Goal: Task Accomplishment & Management: Manage account settings

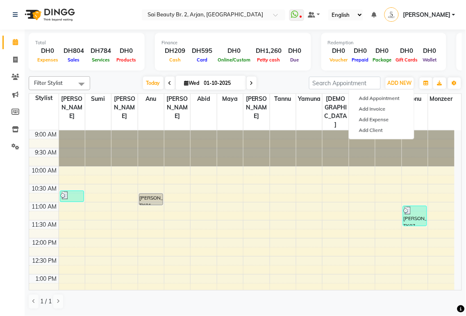
scroll to position [272, 0]
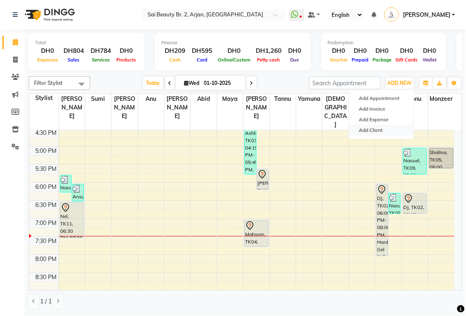
click at [383, 130] on link "Add Client" at bounding box center [381, 130] width 65 height 11
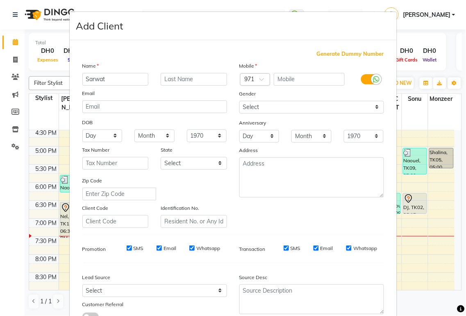
type input "Sarwat"
click at [289, 82] on input "text" at bounding box center [308, 79] width 71 height 13
type input "44"
click at [259, 81] on span at bounding box center [264, 81] width 10 height 9
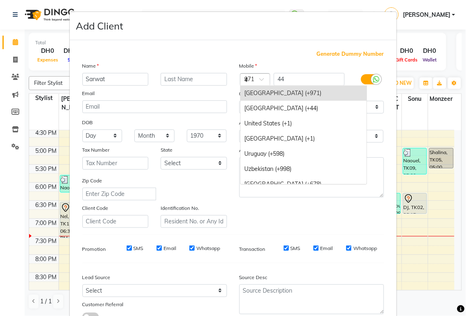
scroll to position [689, 0]
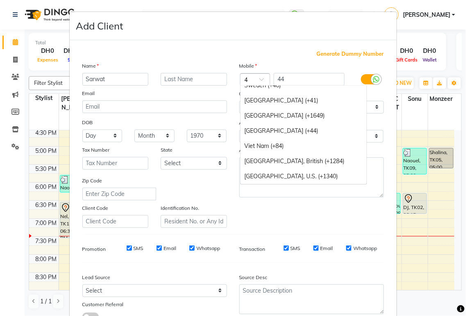
type input "44"
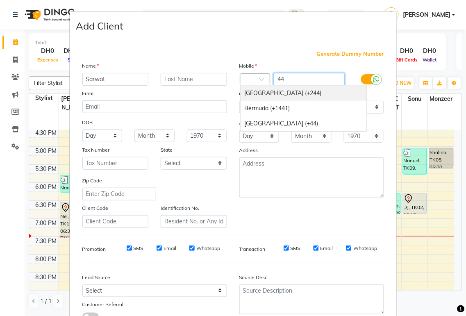
click at [291, 79] on input "44" at bounding box center [308, 79] width 71 height 13
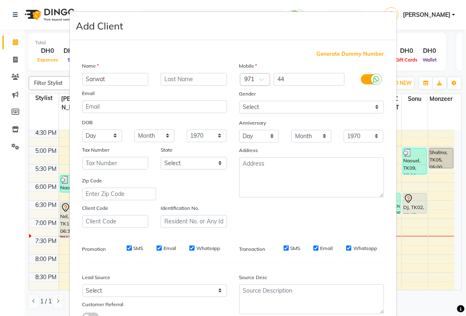
click at [259, 79] on span at bounding box center [264, 81] width 10 height 9
type input "44"
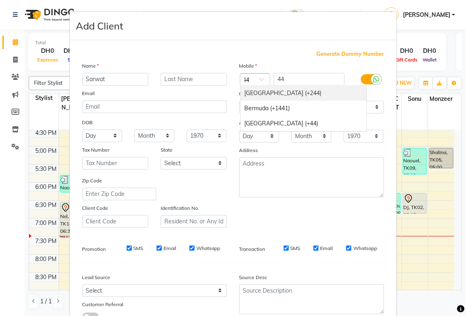
click at [292, 124] on div "[GEOGRAPHIC_DATA] (+44)" at bounding box center [303, 123] width 126 height 15
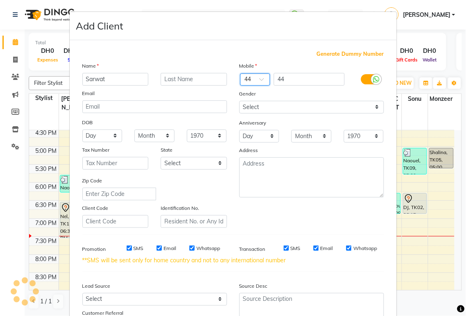
scroll to position [0, 0]
click at [293, 80] on input "44" at bounding box center [308, 79] width 71 height 13
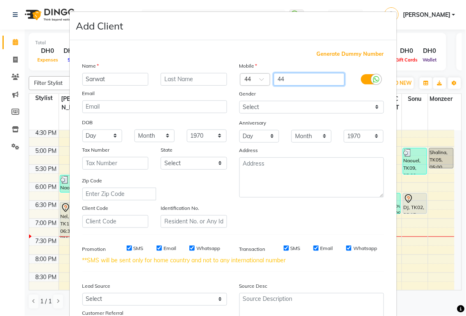
type input "4"
click at [275, 80] on input "90" at bounding box center [308, 79] width 71 height 13
click at [292, 82] on input "790" at bounding box center [308, 79] width 71 height 13
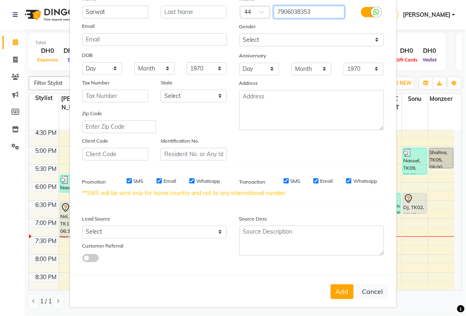
scroll to position [71, 0]
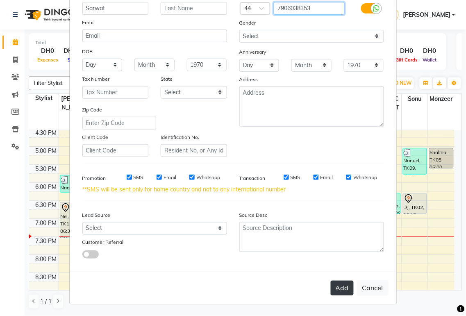
type input "7906038353"
click at [345, 287] on button "Add" at bounding box center [341, 287] width 23 height 15
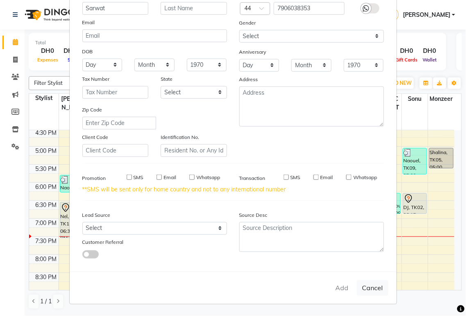
select select
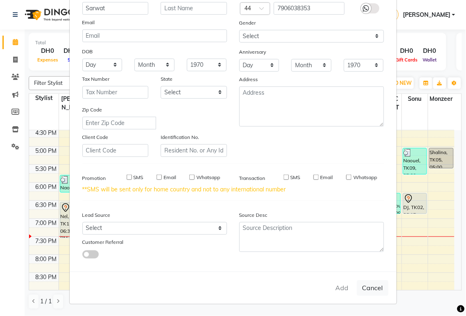
select select
checkbox input "false"
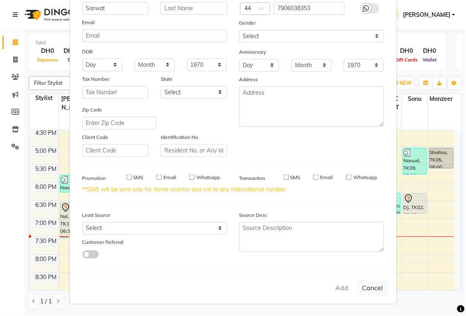
checkbox input "false"
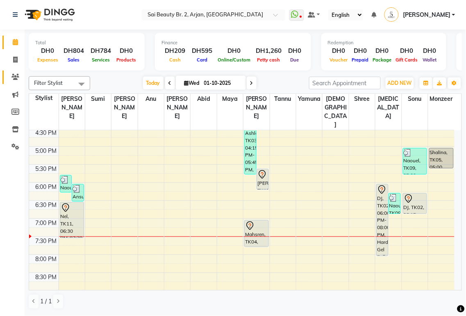
click at [14, 79] on icon at bounding box center [15, 77] width 8 height 6
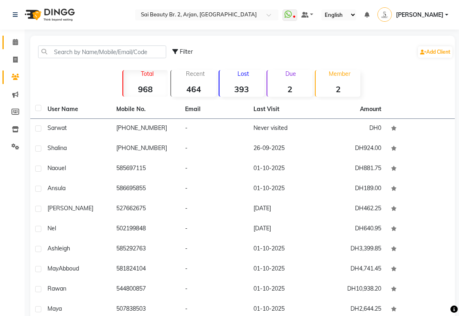
click at [17, 43] on icon at bounding box center [15, 42] width 5 height 6
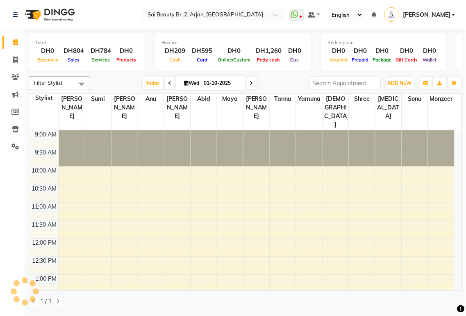
scroll to position [314, 0]
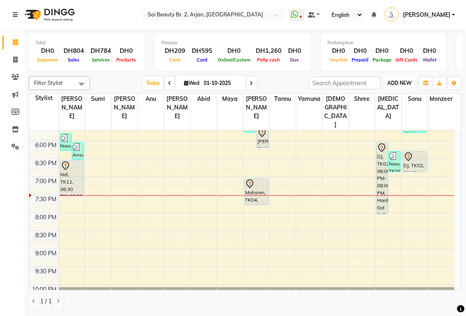
click at [403, 84] on span "ADD NEW" at bounding box center [399, 83] width 24 height 6
click at [388, 97] on button "Add Appointment" at bounding box center [381, 98] width 65 height 11
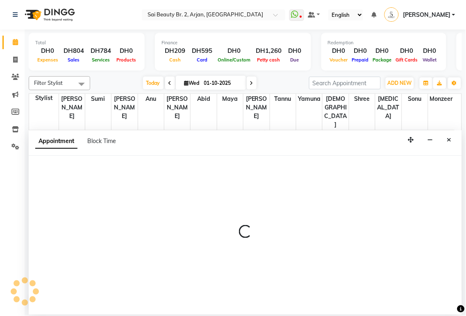
select select "600"
select select "tentative"
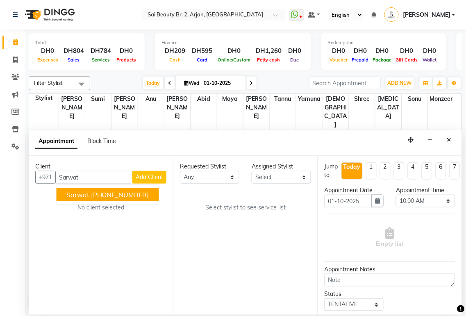
click at [131, 197] on ngb-highlight "[PHONE_NUMBER]" at bounding box center [120, 194] width 58 height 8
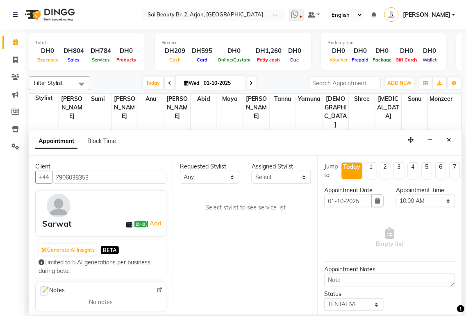
type input "7906038353"
click at [233, 178] on select "Any [PERSON_NAME][MEDICAL_DATA] [PERSON_NAME] [PERSON_NAME] [PERSON_NAME] Gita …" at bounding box center [209, 177] width 59 height 13
select select "59424"
click at [180, 171] on select "Any [PERSON_NAME][MEDICAL_DATA] [PERSON_NAME] [PERSON_NAME] [PERSON_NAME] Gita …" at bounding box center [209, 177] width 59 height 13
select select "59424"
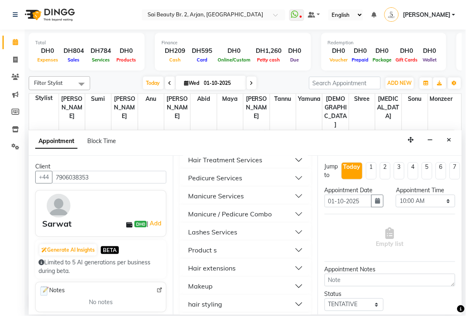
scroll to position [482, 0]
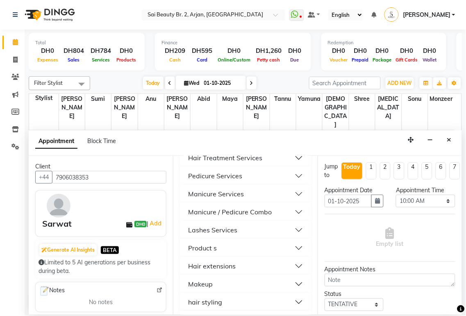
click at [295, 183] on button "Pedicure Services" at bounding box center [245, 175] width 124 height 15
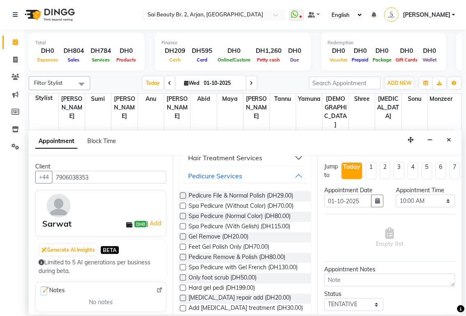
click at [183, 219] on label at bounding box center [183, 216] width 6 height 6
click at [183, 219] on input "checkbox" at bounding box center [182, 216] width 5 height 5
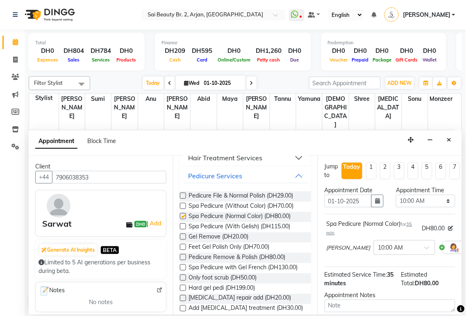
checkbox input "false"
click at [184, 229] on label at bounding box center [183, 226] width 6 height 6
click at [184, 230] on input "checkbox" at bounding box center [182, 226] width 5 height 5
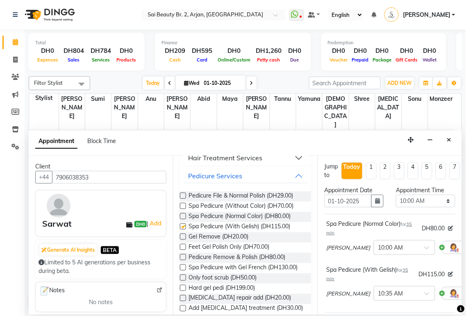
checkbox input "false"
click at [441, 201] on select "Select 10:00 AM 10:05 AM 10:10 AM 10:15 AM 10:20 AM 10:25 AM 10:30 AM 10:35 AM …" at bounding box center [424, 200] width 59 height 13
click at [434, 203] on select "Select 10:00 AM 10:05 AM 10:10 AM 10:15 AM 10:20 AM 10:25 AM 10:30 AM 10:35 AM …" at bounding box center [424, 200] width 59 height 13
click at [424, 202] on select "Select 10:00 AM 10:05 AM 10:10 AM 10:15 AM 10:20 AM 10:25 AM 10:30 AM 10:35 AM …" at bounding box center [424, 200] width 59 height 13
click at [437, 202] on select "Select 10:00 AM 10:05 AM 10:10 AM 10:15 AM 10:20 AM 10:25 AM 10:30 AM 10:35 AM …" at bounding box center [424, 200] width 59 height 13
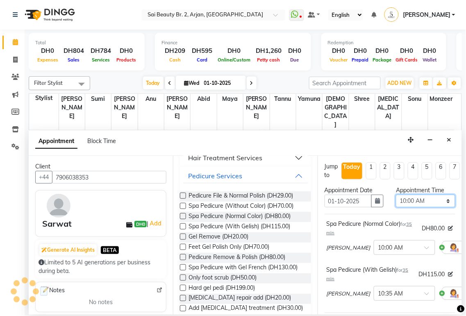
select select "1170"
click at [395, 194] on select "Select 10:00 AM 10:05 AM 10:10 AM 10:15 AM 10:20 AM 10:25 AM 10:30 AM 10:35 AM …" at bounding box center [424, 200] width 59 height 13
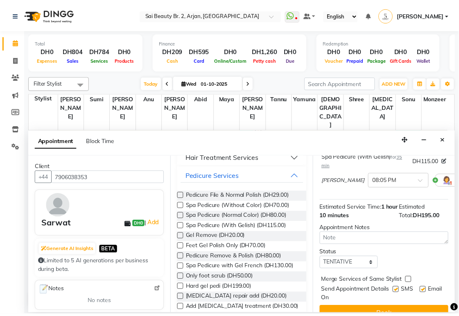
scroll to position [142, 0]
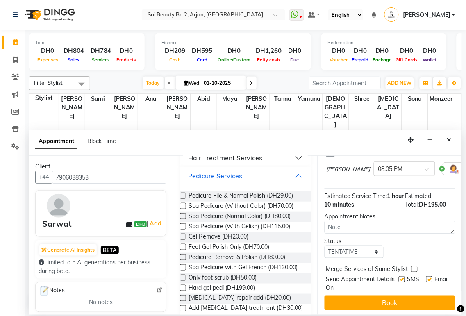
click at [414, 266] on label at bounding box center [414, 269] width 6 height 6
click at [414, 267] on input "checkbox" at bounding box center [413, 269] width 5 height 5
checkbox input "true"
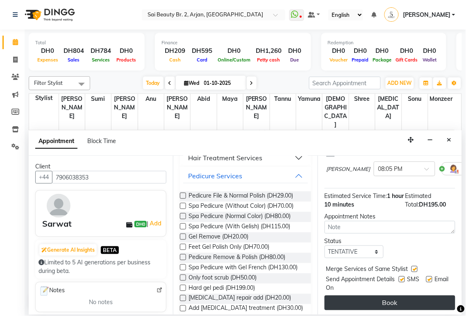
click at [408, 295] on button "Book" at bounding box center [389, 302] width 131 height 15
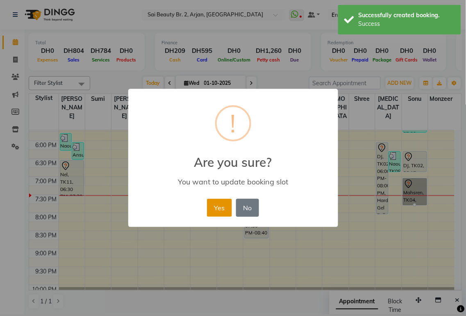
click at [219, 203] on button "Yes" at bounding box center [219, 208] width 25 height 18
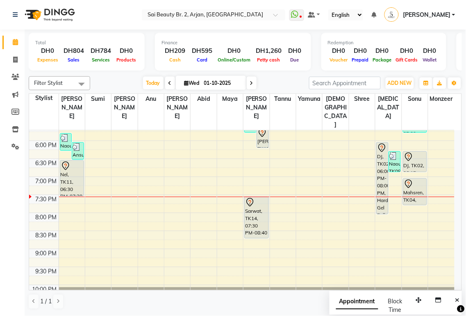
click at [263, 127] on div "[PERSON_NAME], TK13, 05:35 PM-06:10 PM, Spa Manicure (With Gelish)" at bounding box center [262, 137] width 11 height 20
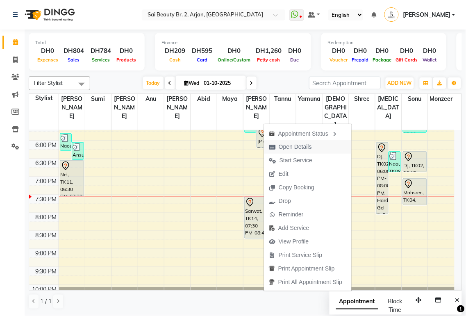
click at [304, 147] on span "Open Details" at bounding box center [294, 146] width 33 height 9
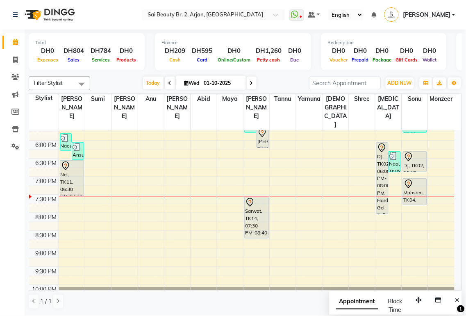
click at [262, 127] on div "[PERSON_NAME], TK13, 05:35 PM-06:10 PM, Spa Manicure (With Gelish)" at bounding box center [262, 137] width 11 height 20
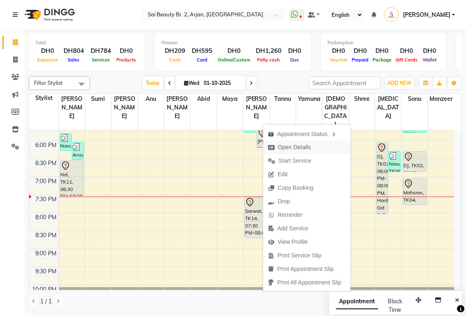
click at [297, 145] on span "Open Details" at bounding box center [294, 147] width 33 height 9
select select "7"
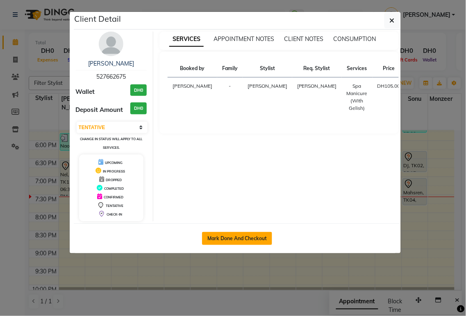
click at [247, 240] on button "Mark Done And Checkout" at bounding box center [237, 238] width 70 height 13
select select "service"
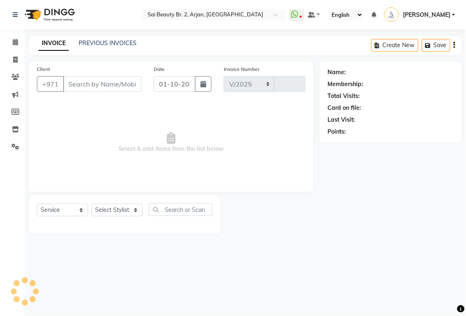
select select "6956"
type input "2348"
type input "527662675"
select select "59424"
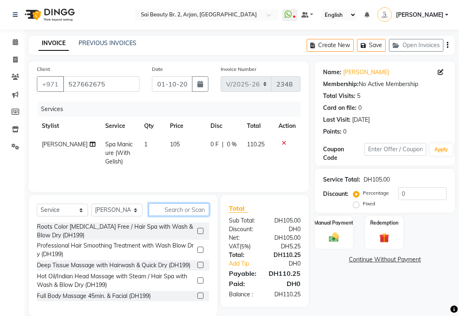
click at [173, 211] on input "text" at bounding box center [179, 209] width 61 height 13
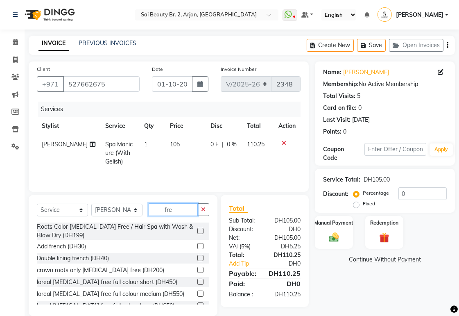
type input "fre"
click at [197, 249] on label at bounding box center [200, 246] width 6 height 6
click at [197, 249] on input "checkbox" at bounding box center [199, 246] width 5 height 5
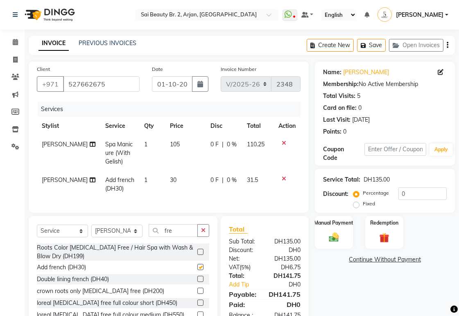
checkbox input "false"
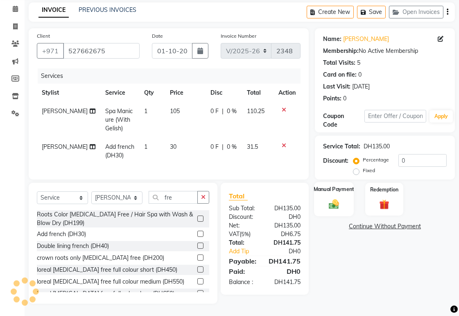
click at [334, 198] on img at bounding box center [333, 204] width 17 height 12
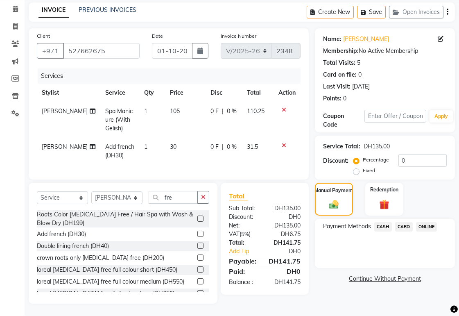
click at [404, 222] on span "CARD" at bounding box center [404, 226] width 18 height 9
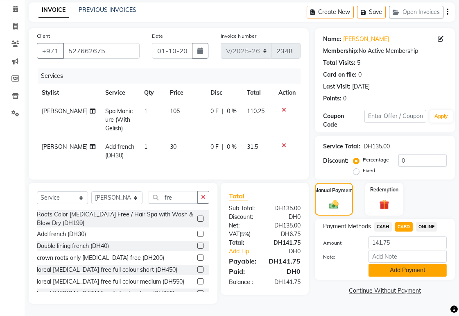
click at [427, 264] on button "Add Payment" at bounding box center [407, 270] width 78 height 13
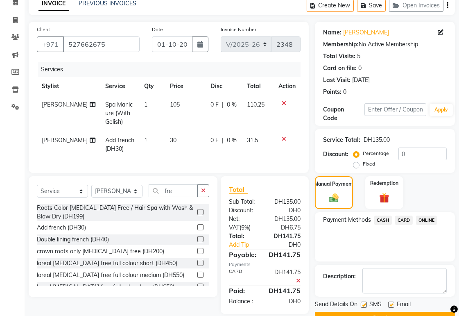
scroll to position [60, 0]
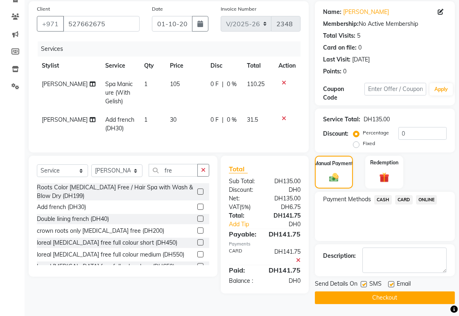
click at [419, 298] on button "Checkout" at bounding box center [385, 297] width 140 height 13
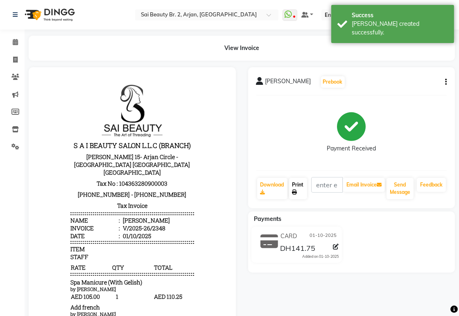
click at [300, 181] on link "Print" at bounding box center [298, 188] width 18 height 21
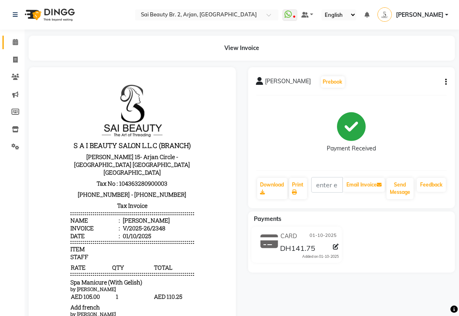
click at [17, 43] on icon at bounding box center [15, 42] width 5 height 6
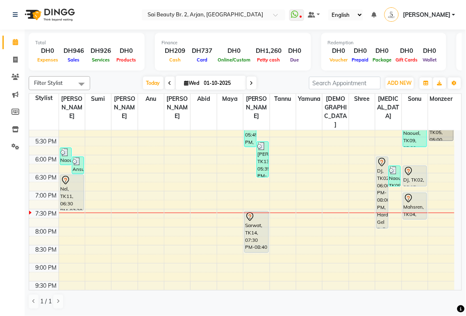
scroll to position [329, 0]
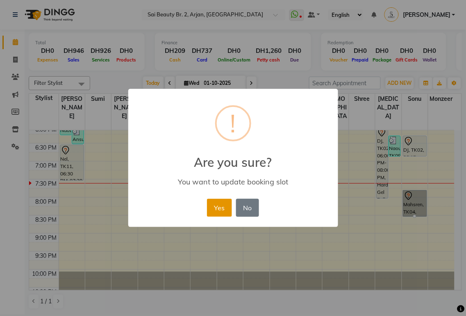
click at [215, 205] on button "Yes" at bounding box center [219, 208] width 25 height 18
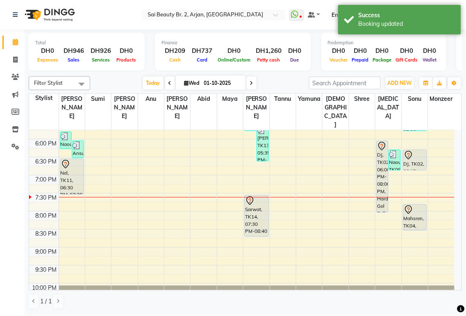
scroll to position [316, 0]
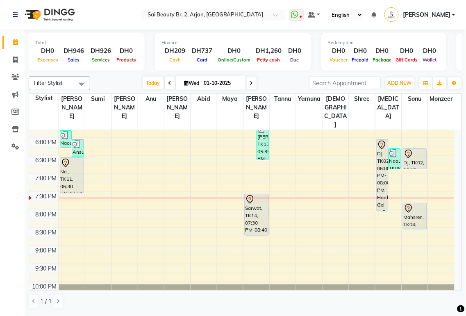
click at [250, 83] on icon at bounding box center [251, 83] width 3 height 5
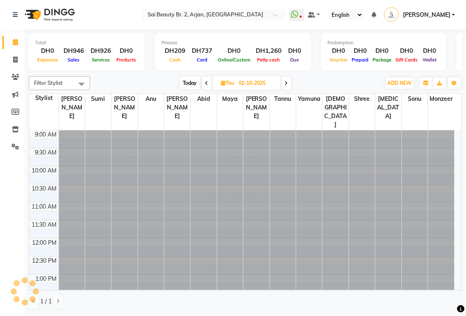
scroll to position [329, 0]
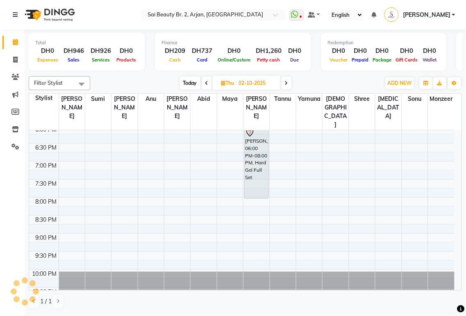
click at [287, 85] on span at bounding box center [286, 83] width 10 height 13
type input "03-10-2025"
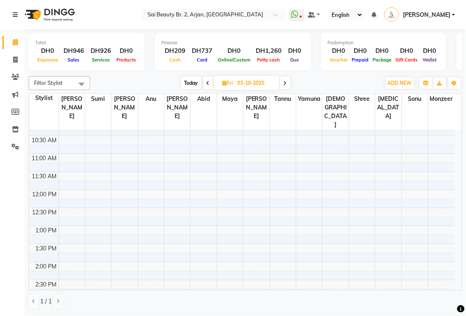
scroll to position [0, 0]
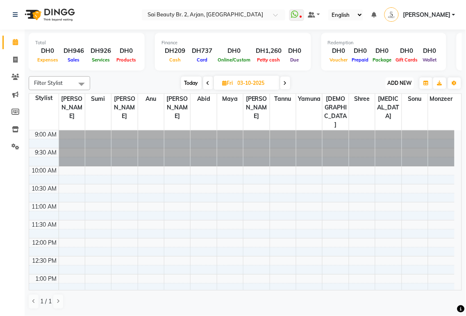
click at [408, 84] on span "ADD NEW" at bounding box center [399, 83] width 24 height 6
click at [389, 98] on button "Add Appointment" at bounding box center [381, 98] width 65 height 11
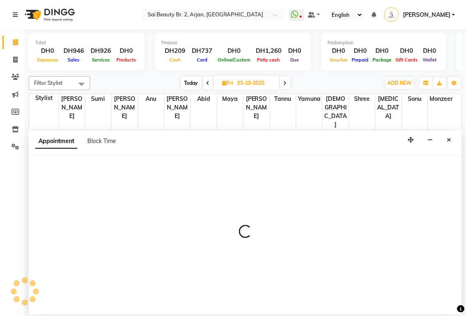
select select "tentative"
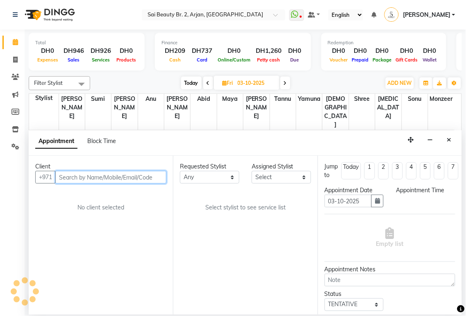
select select "600"
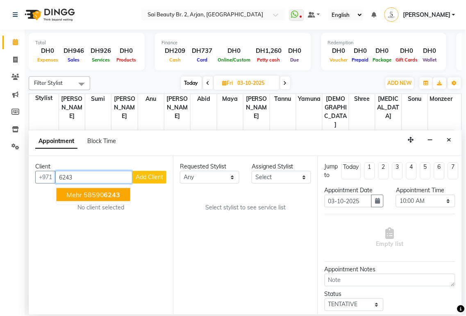
click at [120, 196] on span "6243" at bounding box center [112, 194] width 16 height 8
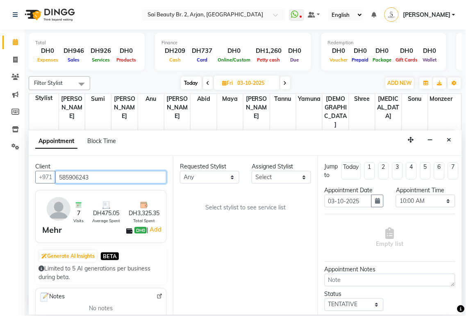
type input "585906243"
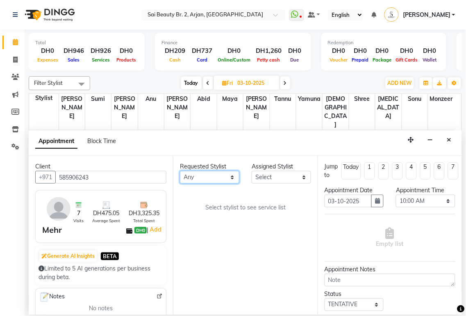
click at [230, 182] on select "Any [PERSON_NAME][MEDICAL_DATA] [PERSON_NAME] [PERSON_NAME] [PERSON_NAME] Gita …" at bounding box center [209, 177] width 59 height 13
select select "59424"
click at [180, 171] on select "Any [PERSON_NAME][MEDICAL_DATA] [PERSON_NAME] [PERSON_NAME] [PERSON_NAME] Gita …" at bounding box center [209, 177] width 59 height 13
select select "59424"
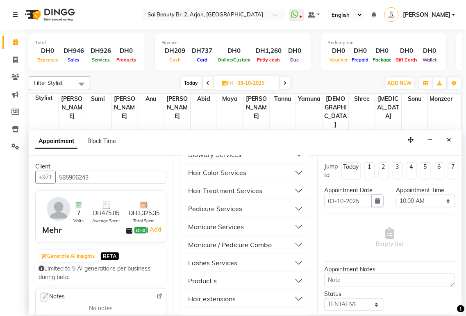
scroll to position [454, 0]
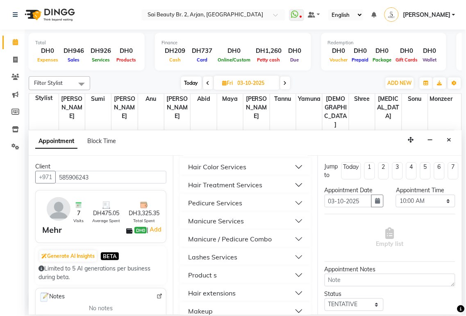
click at [293, 228] on button "Manicure Services" at bounding box center [245, 221] width 124 height 15
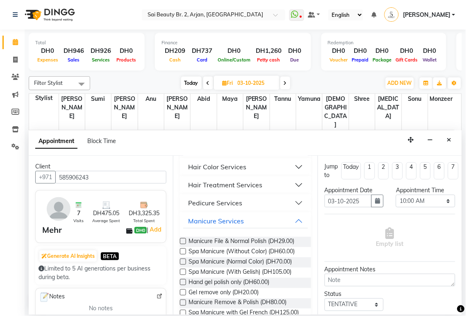
click at [183, 275] on label at bounding box center [183, 272] width 6 height 6
click at [183, 275] on input "checkbox" at bounding box center [182, 272] width 5 height 5
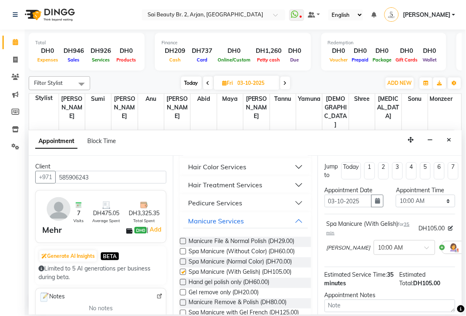
checkbox input "false"
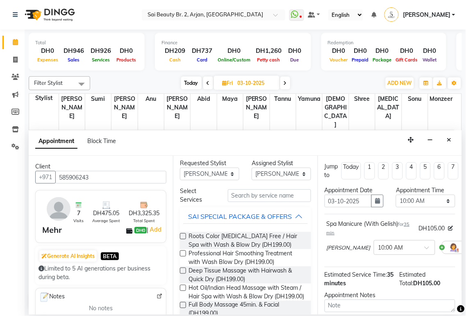
scroll to position [0, 0]
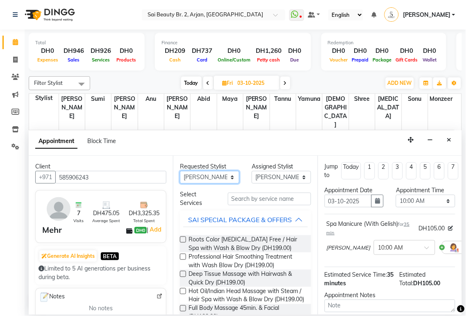
click at [226, 178] on select "Any [PERSON_NAME][MEDICAL_DATA] [PERSON_NAME] [PERSON_NAME] [PERSON_NAME] Gita …" at bounding box center [209, 177] width 59 height 13
select select "61483"
click at [180, 171] on select "Any [PERSON_NAME][MEDICAL_DATA] [PERSON_NAME] [PERSON_NAME] [PERSON_NAME] Gita …" at bounding box center [209, 177] width 59 height 13
select select "61483"
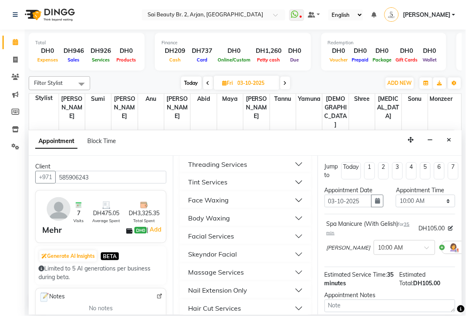
scroll to position [274, 0]
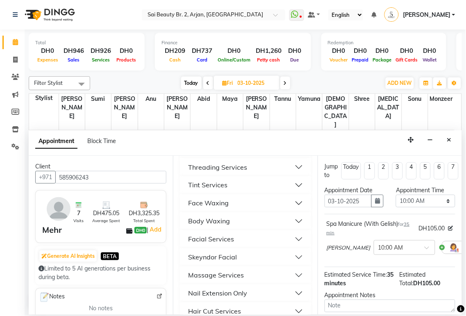
click at [291, 174] on button "Threading Services" at bounding box center [245, 167] width 124 height 15
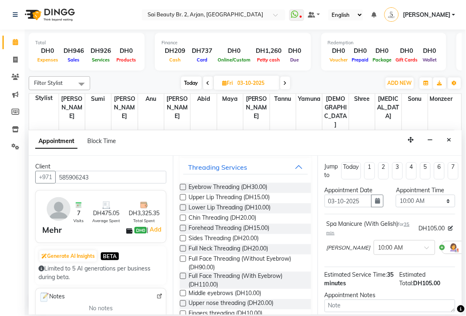
click at [183, 190] on label at bounding box center [183, 187] width 6 height 6
click at [183, 190] on input "checkbox" at bounding box center [182, 187] width 5 height 5
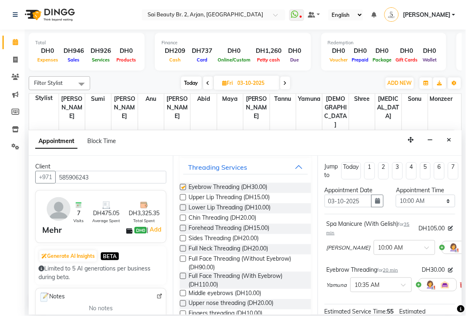
checkbox input "false"
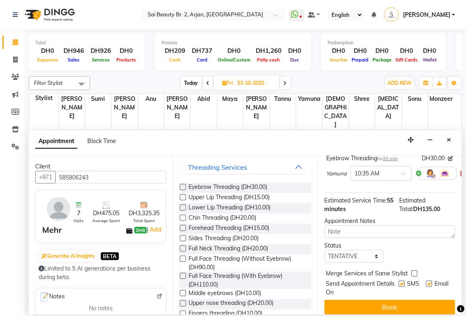
scroll to position [125, 0]
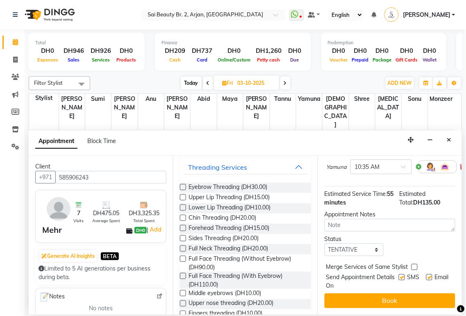
click at [414, 264] on label at bounding box center [414, 267] width 6 height 6
click at [414, 265] on input "checkbox" at bounding box center [413, 267] width 5 height 5
checkbox input "true"
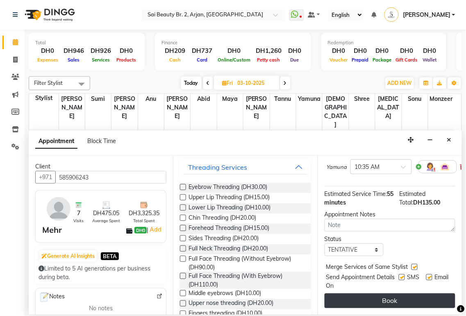
click at [409, 293] on button "Book" at bounding box center [389, 300] width 131 height 15
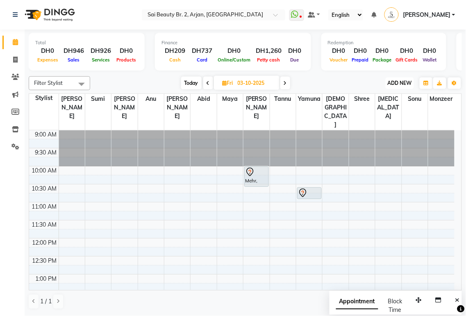
click at [403, 80] on span "ADD NEW" at bounding box center [399, 83] width 24 height 6
click at [386, 98] on button "Add Appointment" at bounding box center [381, 98] width 65 height 11
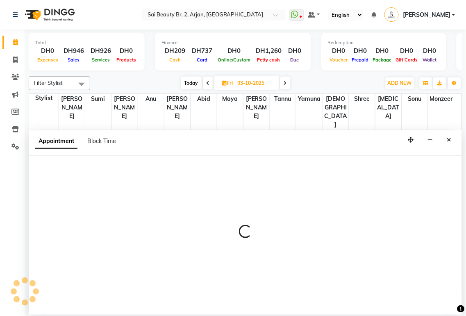
select select "tentative"
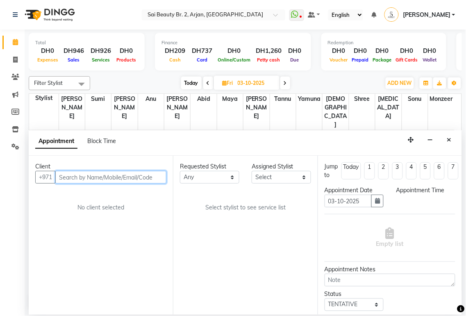
select select "600"
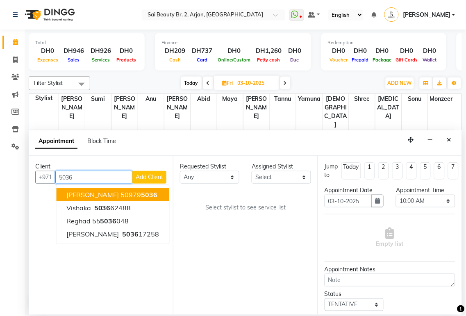
click at [125, 197] on button "[PERSON_NAME] 50979 5036" at bounding box center [112, 194] width 113 height 13
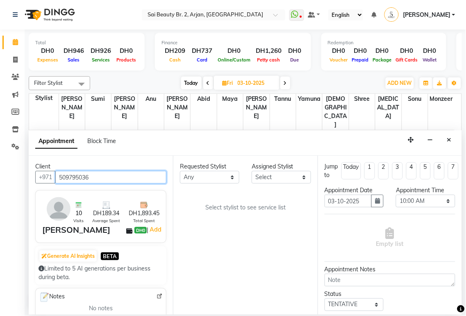
type input "509795036"
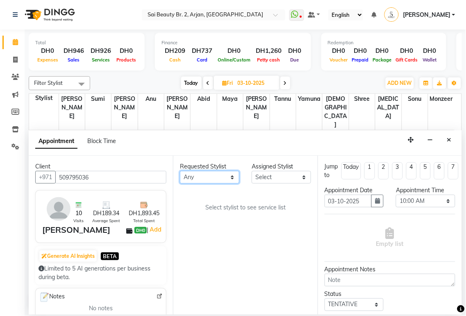
click at [233, 178] on select "Any [PERSON_NAME][MEDICAL_DATA] [PERSON_NAME] [PERSON_NAME] [PERSON_NAME] Gita …" at bounding box center [209, 177] width 59 height 13
click at [318, 82] on div "[DATE] [DATE]" at bounding box center [235, 83] width 282 height 12
click at [450, 138] on icon "Close" at bounding box center [449, 140] width 5 height 6
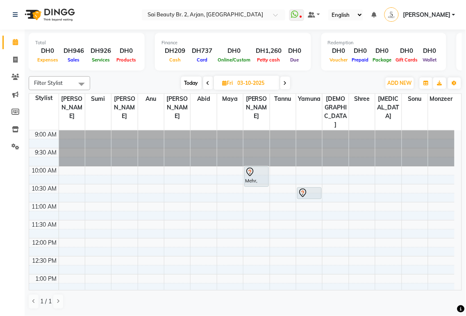
click at [192, 79] on span "Today" at bounding box center [191, 83] width 20 height 13
type input "01-10-2025"
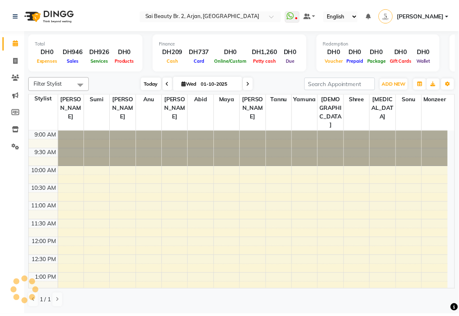
scroll to position [329, 0]
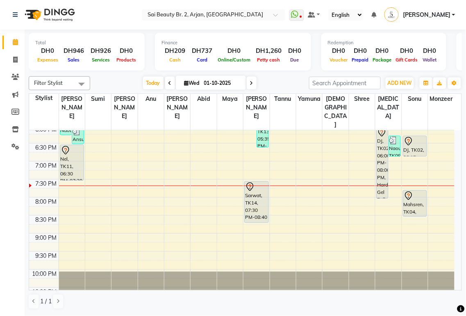
click at [75, 145] on div "Nel, TK11, 06:30 PM-07:30 PM, Full Body Massage (60min)" at bounding box center [72, 162] width 24 height 35
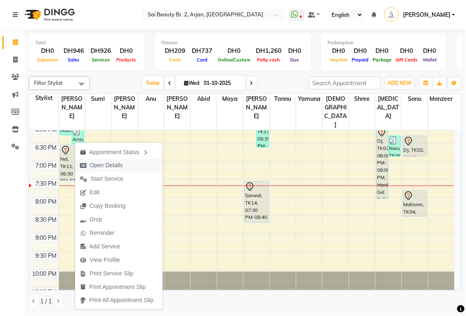
click at [113, 165] on span "Open Details" at bounding box center [106, 165] width 33 height 9
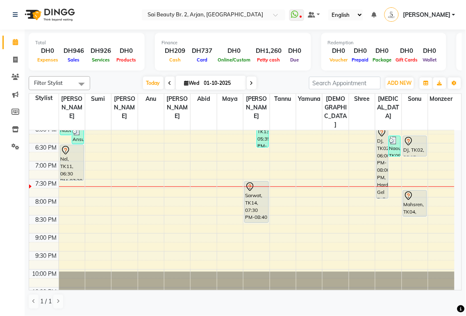
click at [74, 149] on div "Nel, TK11, 06:30 PM-07:30 PM, Full Body Massage (60min)" at bounding box center [72, 162] width 24 height 35
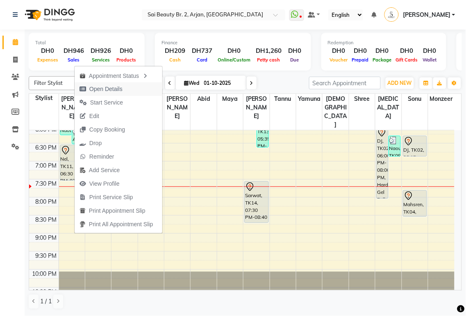
click at [115, 89] on span "Open Details" at bounding box center [105, 89] width 33 height 9
select select "7"
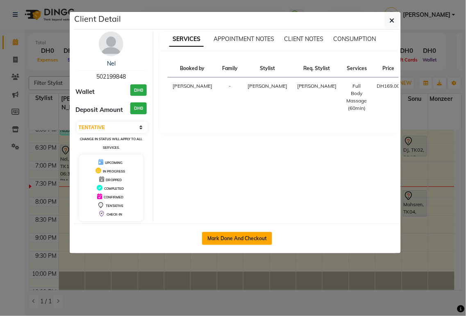
click at [236, 240] on button "Mark Done And Checkout" at bounding box center [237, 238] width 70 height 13
select select "service"
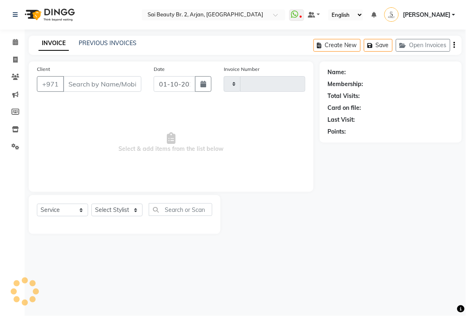
type input "2349"
select select "6956"
type input "502199848"
select select "57509"
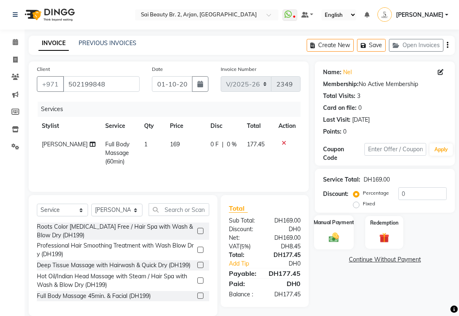
click at [339, 235] on img at bounding box center [333, 237] width 17 height 12
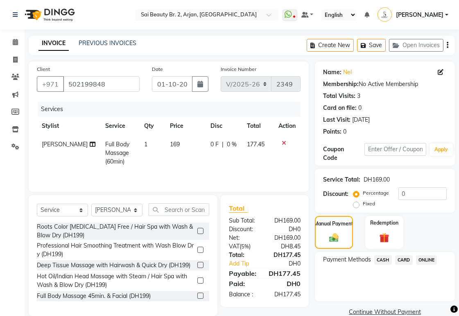
click at [407, 258] on span "CARD" at bounding box center [404, 259] width 18 height 9
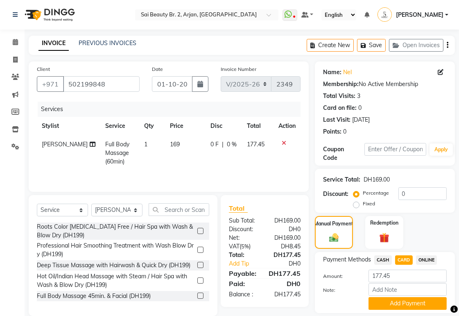
scroll to position [26, 0]
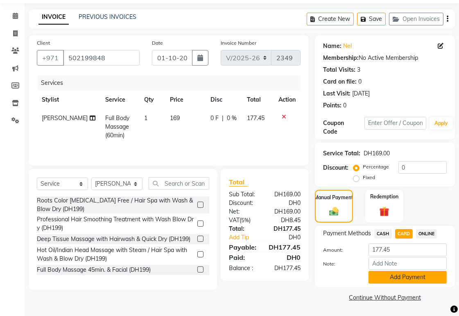
click at [422, 276] on button "Add Payment" at bounding box center [407, 277] width 78 height 13
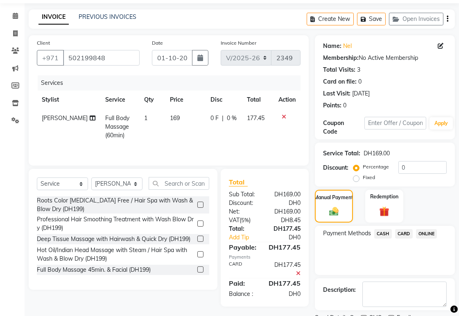
scroll to position [60, 0]
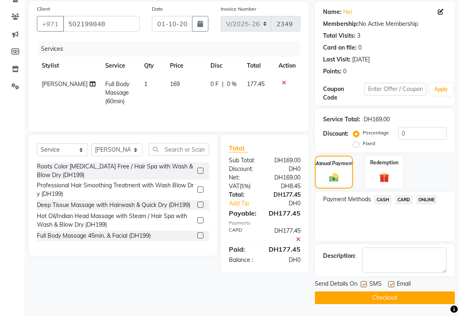
click at [407, 294] on button "Checkout" at bounding box center [385, 297] width 140 height 13
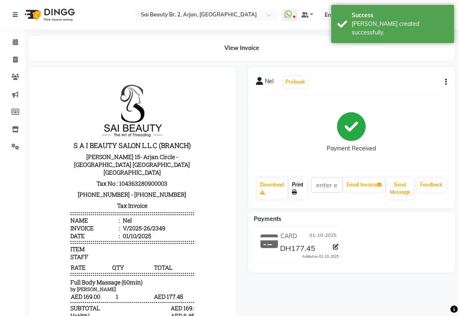
click at [299, 185] on link "Print" at bounding box center [298, 188] width 18 height 21
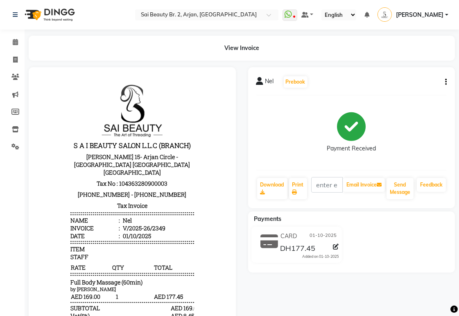
click at [336, 247] on icon at bounding box center [336, 247] width 6 height 6
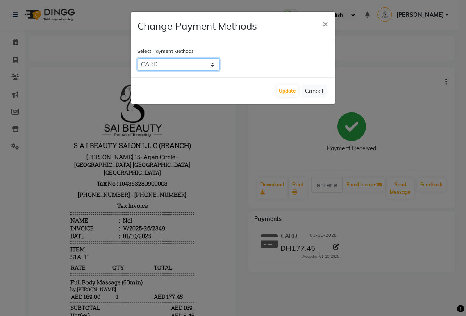
click at [211, 66] on select "CASH CARD ONLINE" at bounding box center [179, 64] width 82 height 13
select select "1"
click at [138, 58] on select "CASH CARD ONLINE" at bounding box center [179, 64] width 82 height 13
click at [289, 93] on button "Update" at bounding box center [287, 90] width 21 height 11
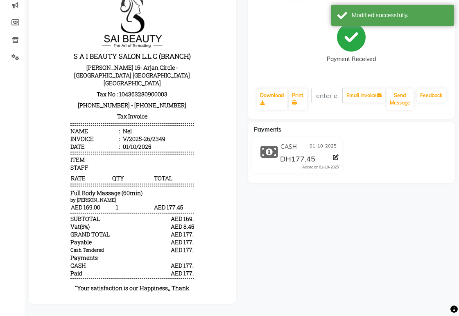
scroll to position [95, 0]
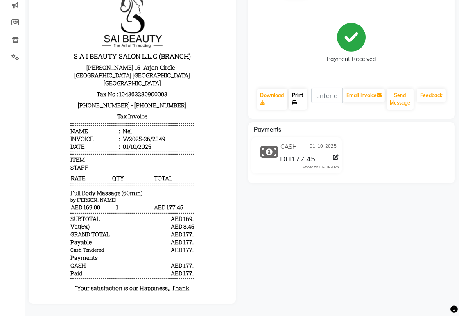
click at [298, 88] on link "Print" at bounding box center [298, 98] width 18 height 21
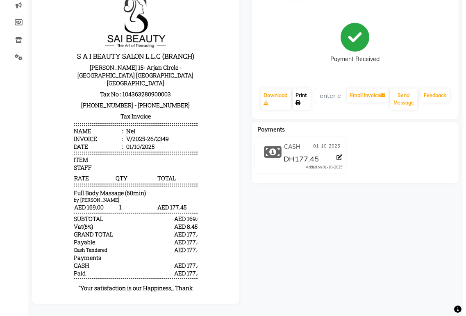
scroll to position [0, 0]
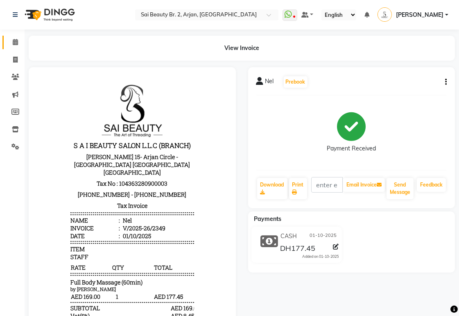
click at [15, 42] on icon at bounding box center [15, 42] width 5 height 6
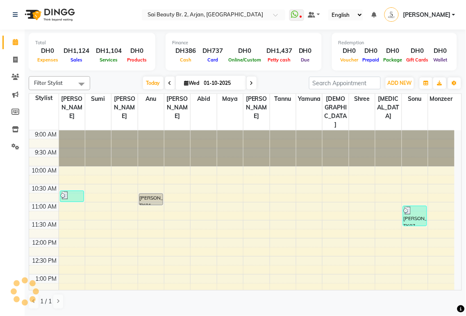
scroll to position [314, 0]
